Goal: Transaction & Acquisition: Purchase product/service

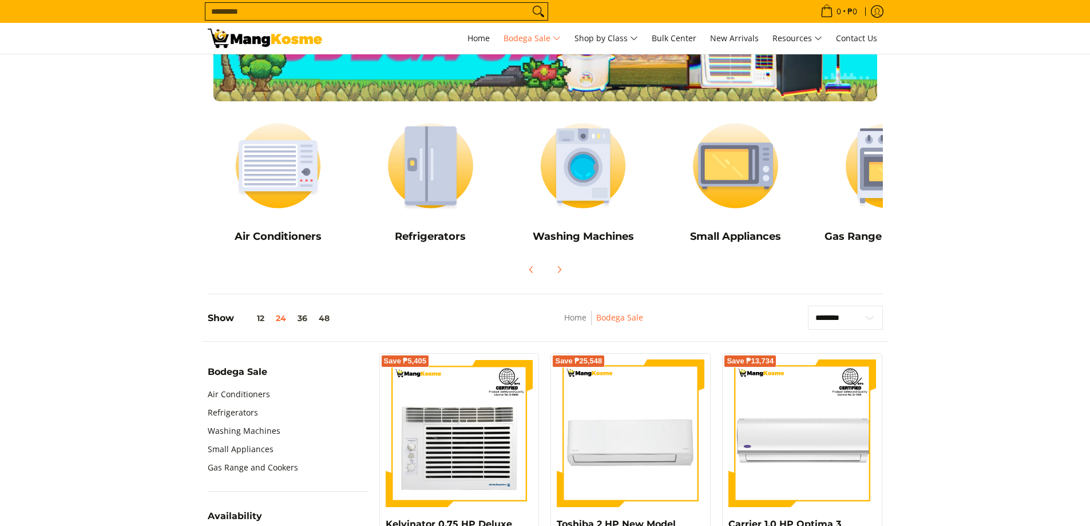
scroll to position [57, 0]
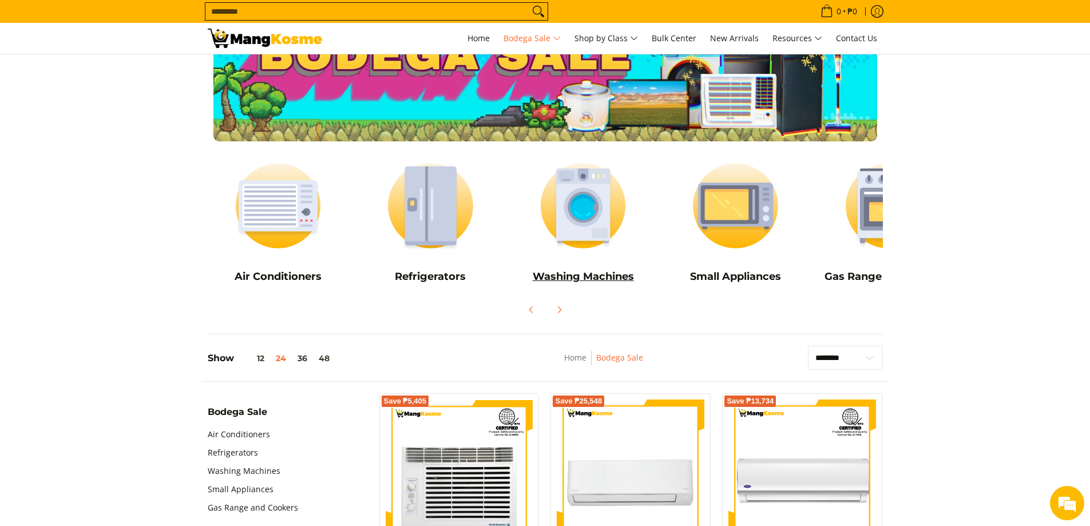
click at [587, 203] on img at bounding box center [583, 206] width 141 height 106
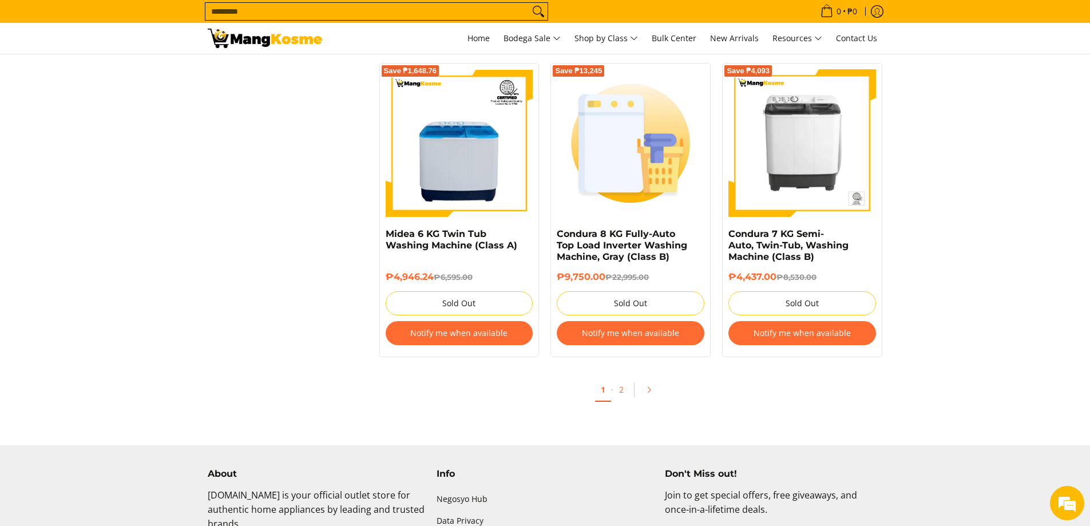
scroll to position [2346, 0]
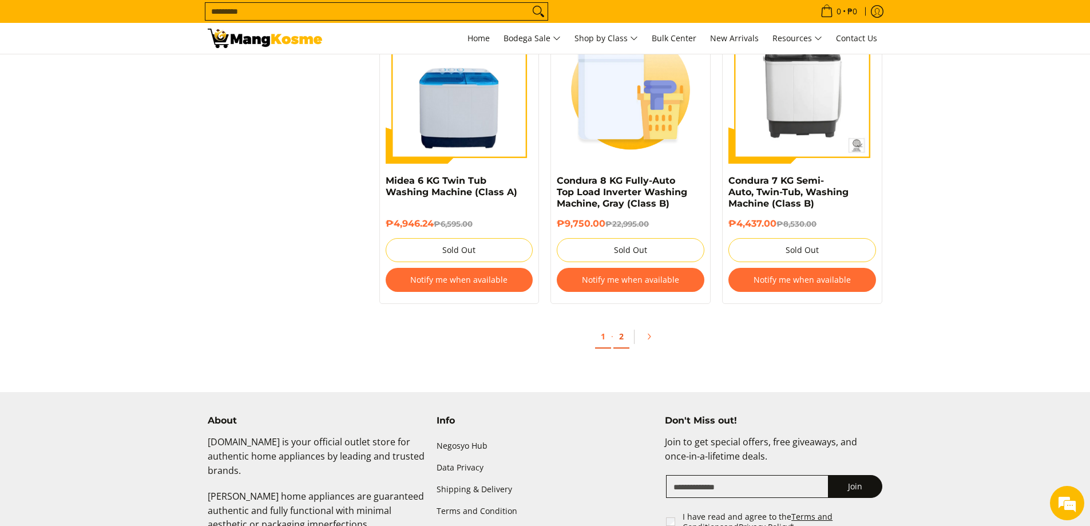
click at [622, 336] on link "2" at bounding box center [621, 336] width 16 height 23
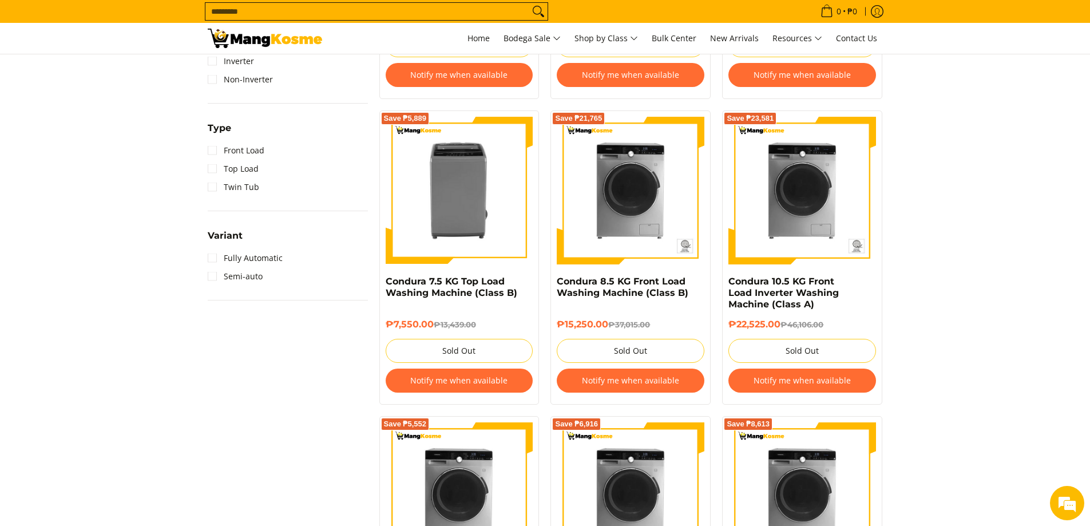
scroll to position [744, 0]
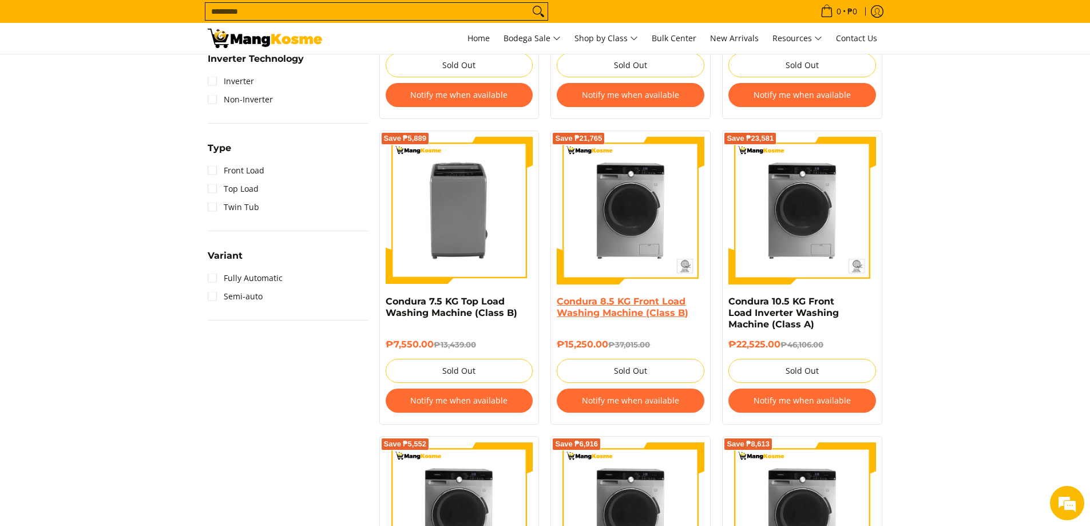
click at [620, 301] on link "Condura 8.5 KG Front Load Washing Machine (Class B)" at bounding box center [623, 307] width 132 height 22
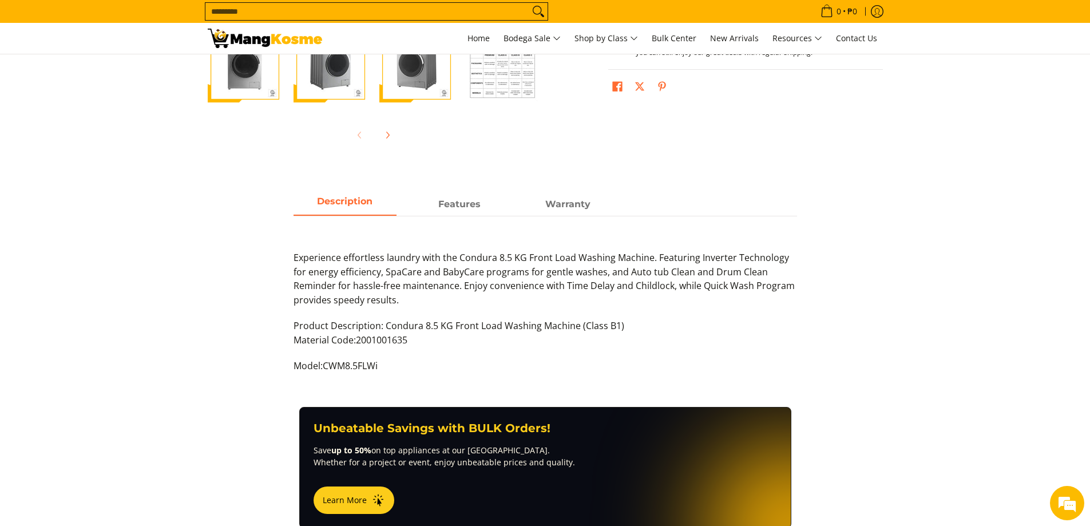
click at [463, 364] on p "Model: CWM8.5FLWi" at bounding box center [544, 372] width 503 height 26
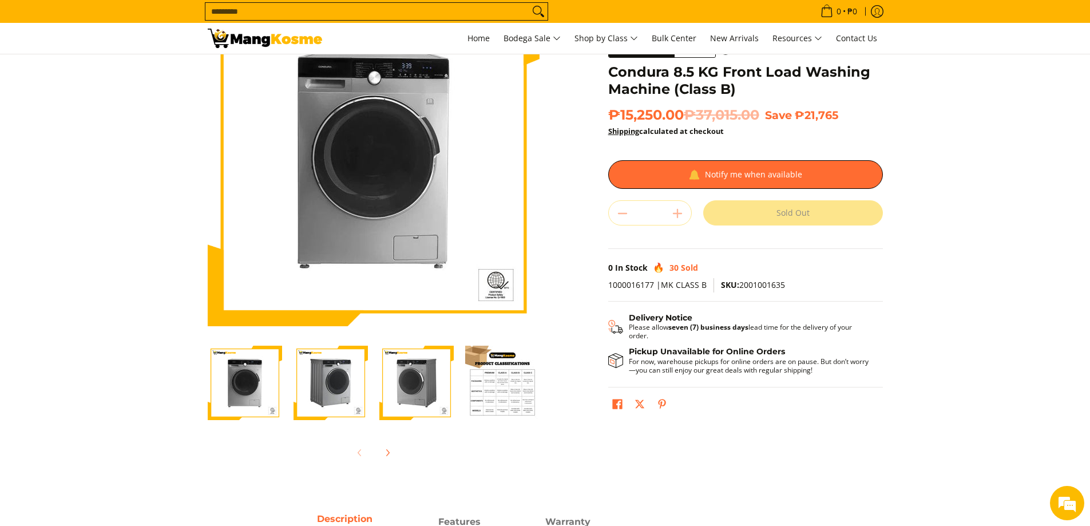
scroll to position [229, 0]
